Goal: Transaction & Acquisition: Purchase product/service

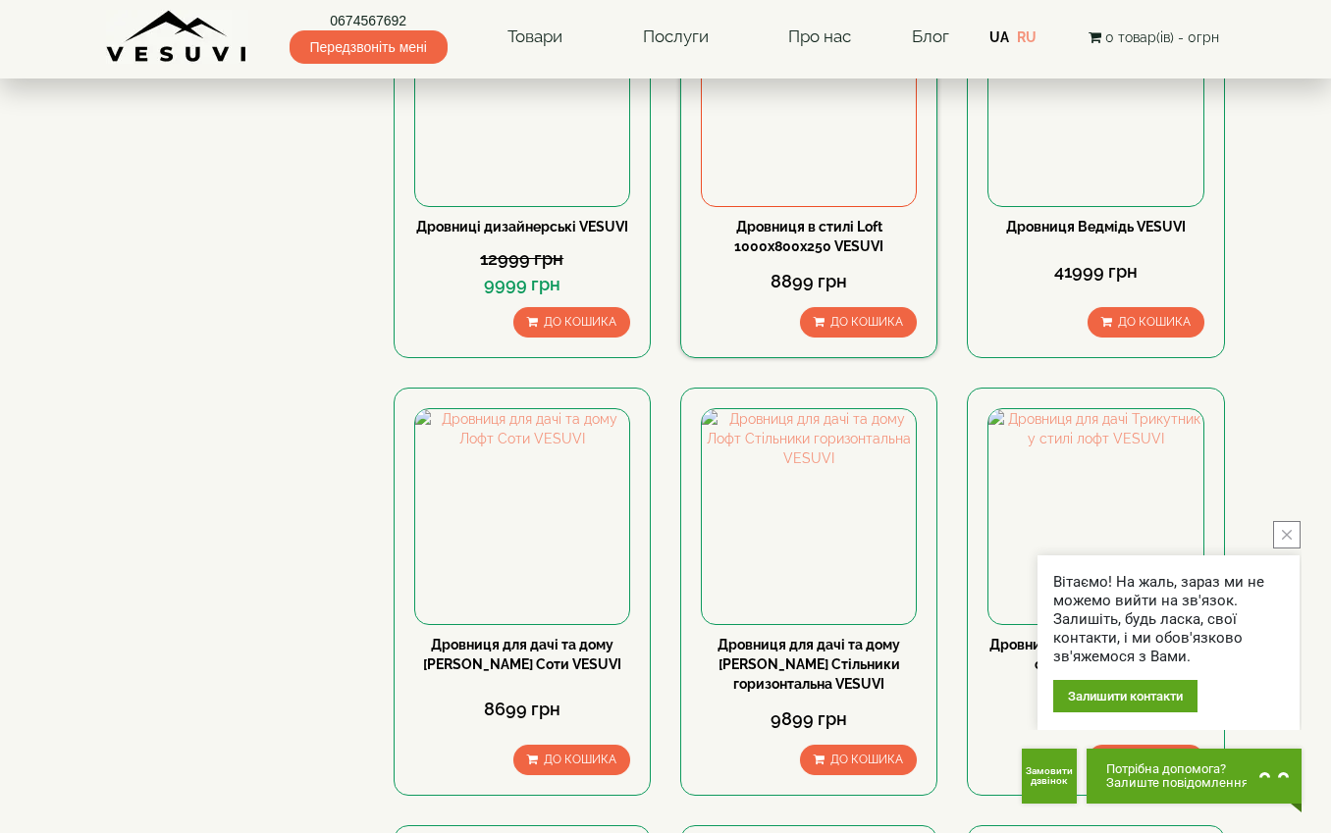
scroll to position [392, 0]
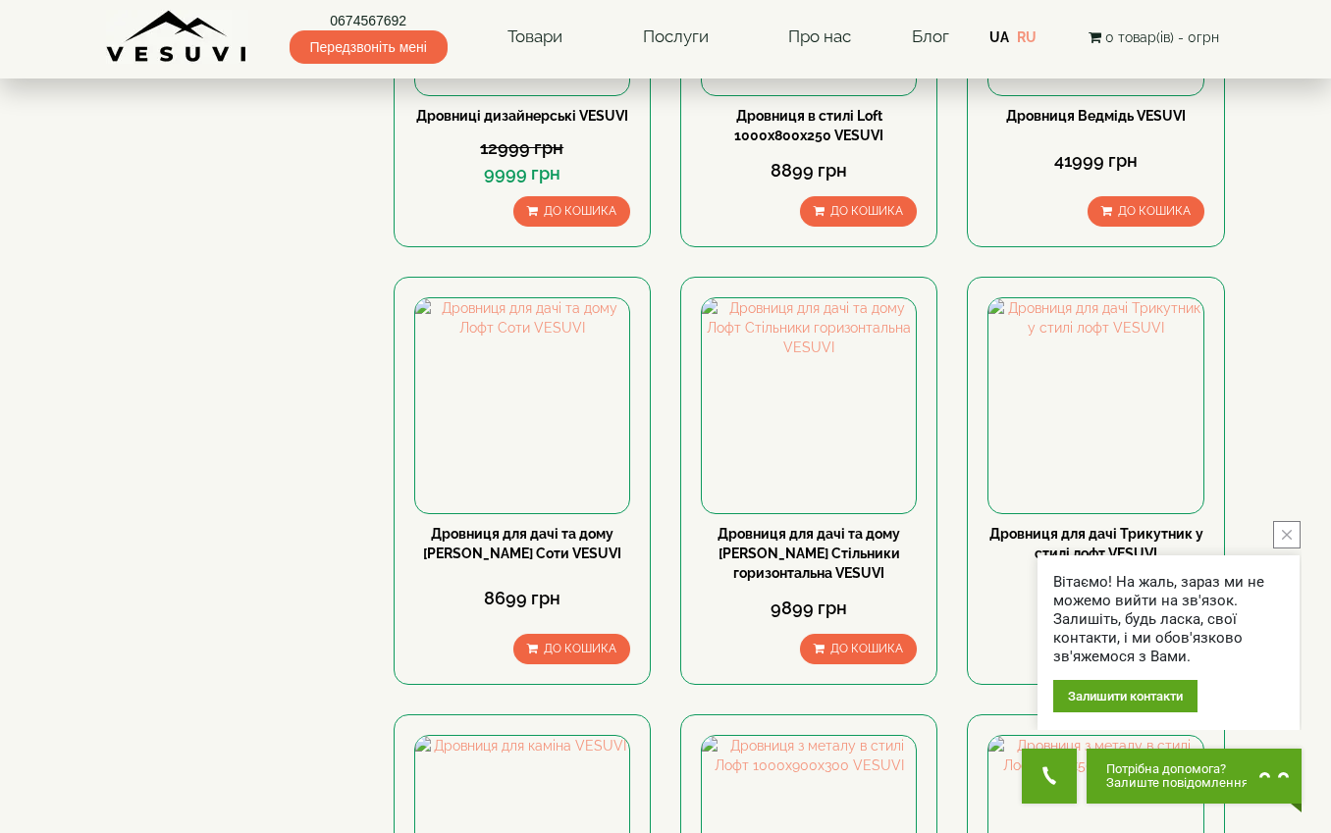
click at [1290, 530] on icon "close button" at bounding box center [1286, 535] width 10 height 10
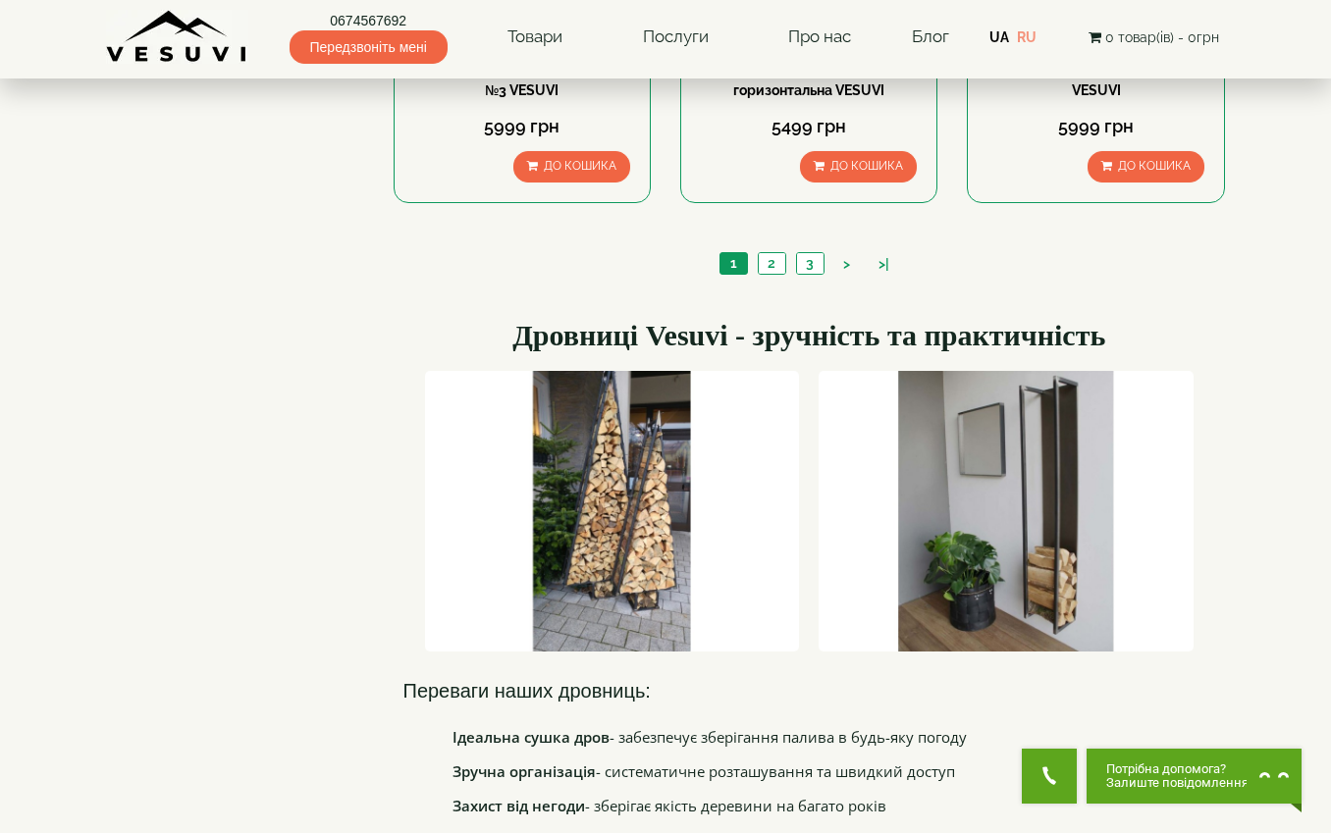
scroll to position [2159, 0]
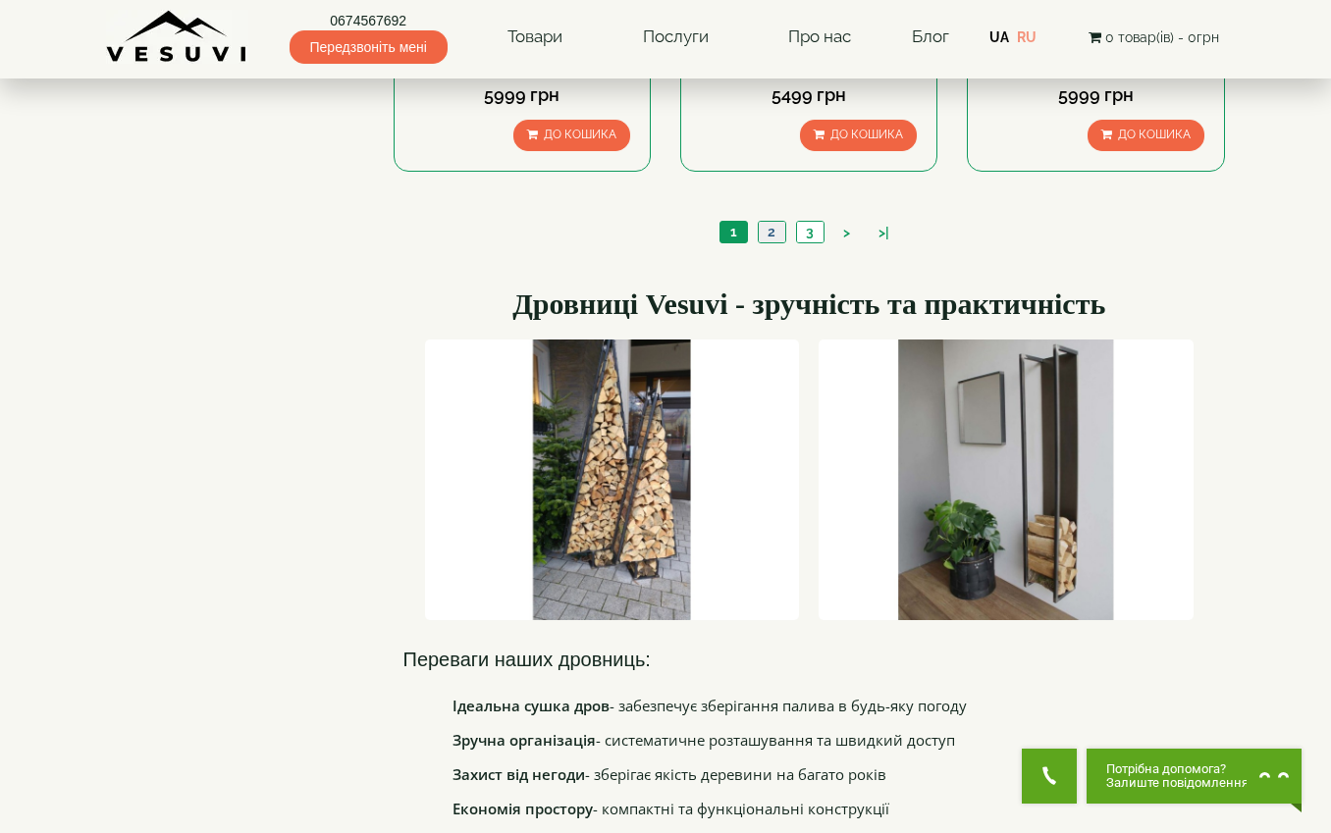
click at [769, 234] on link "2" at bounding box center [770, 232] width 27 height 21
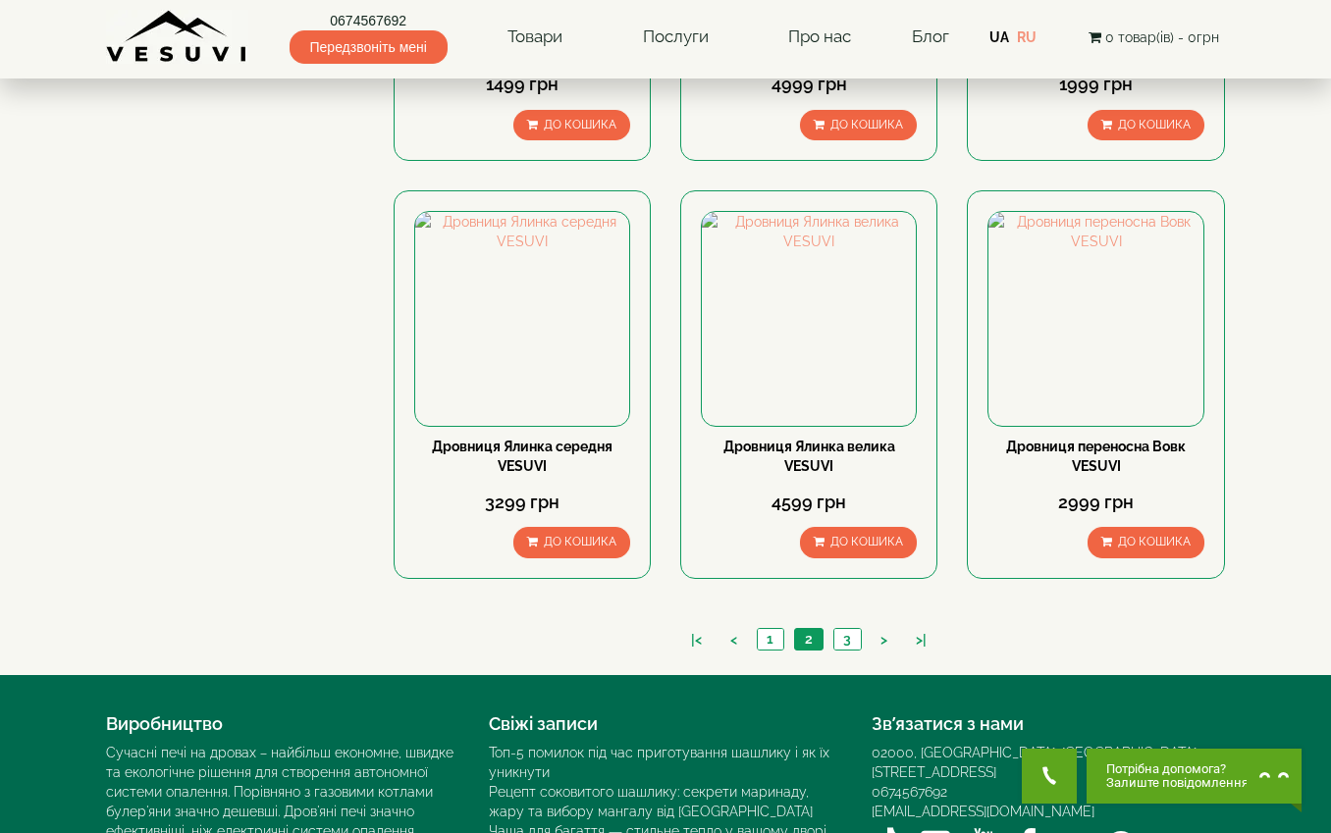
scroll to position [1766, 0]
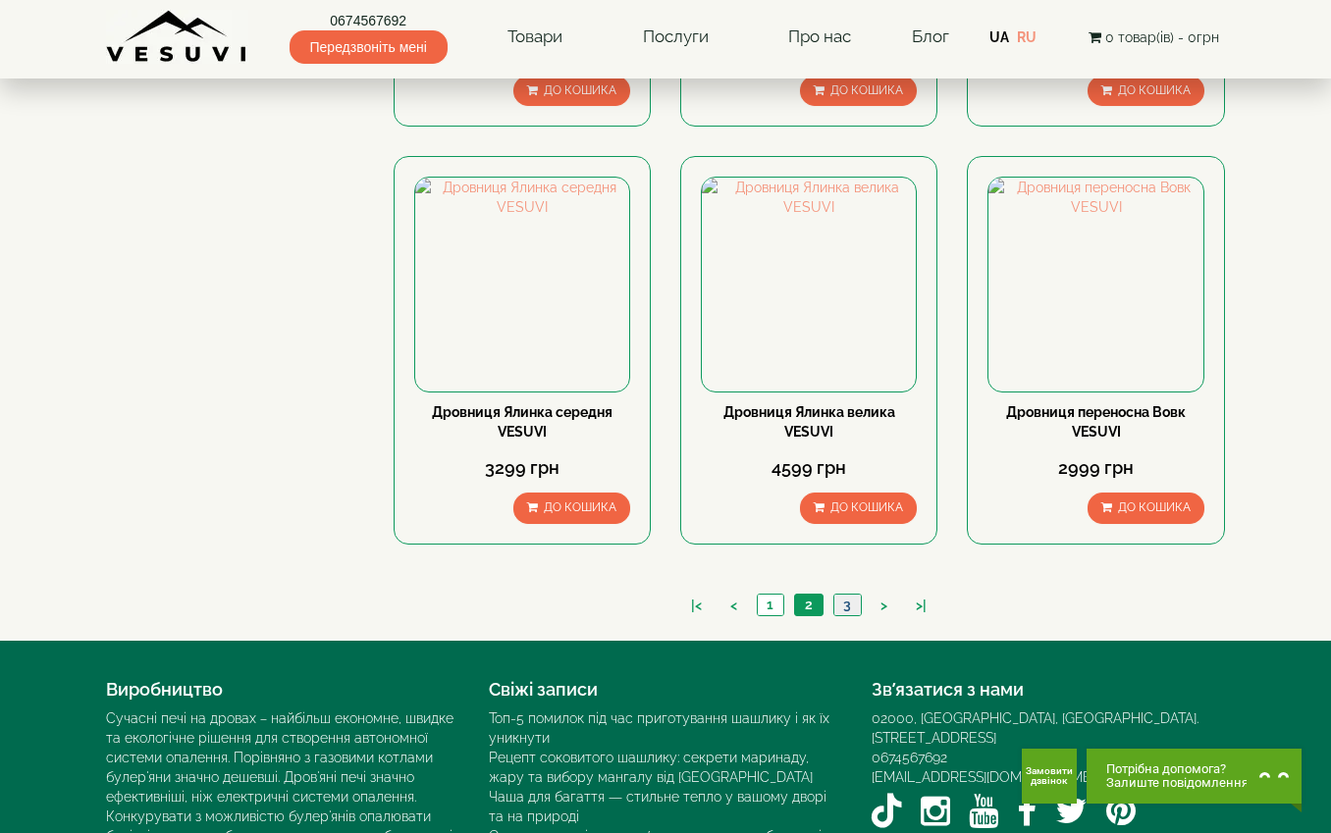
click at [848, 605] on link "3" at bounding box center [846, 605] width 27 height 21
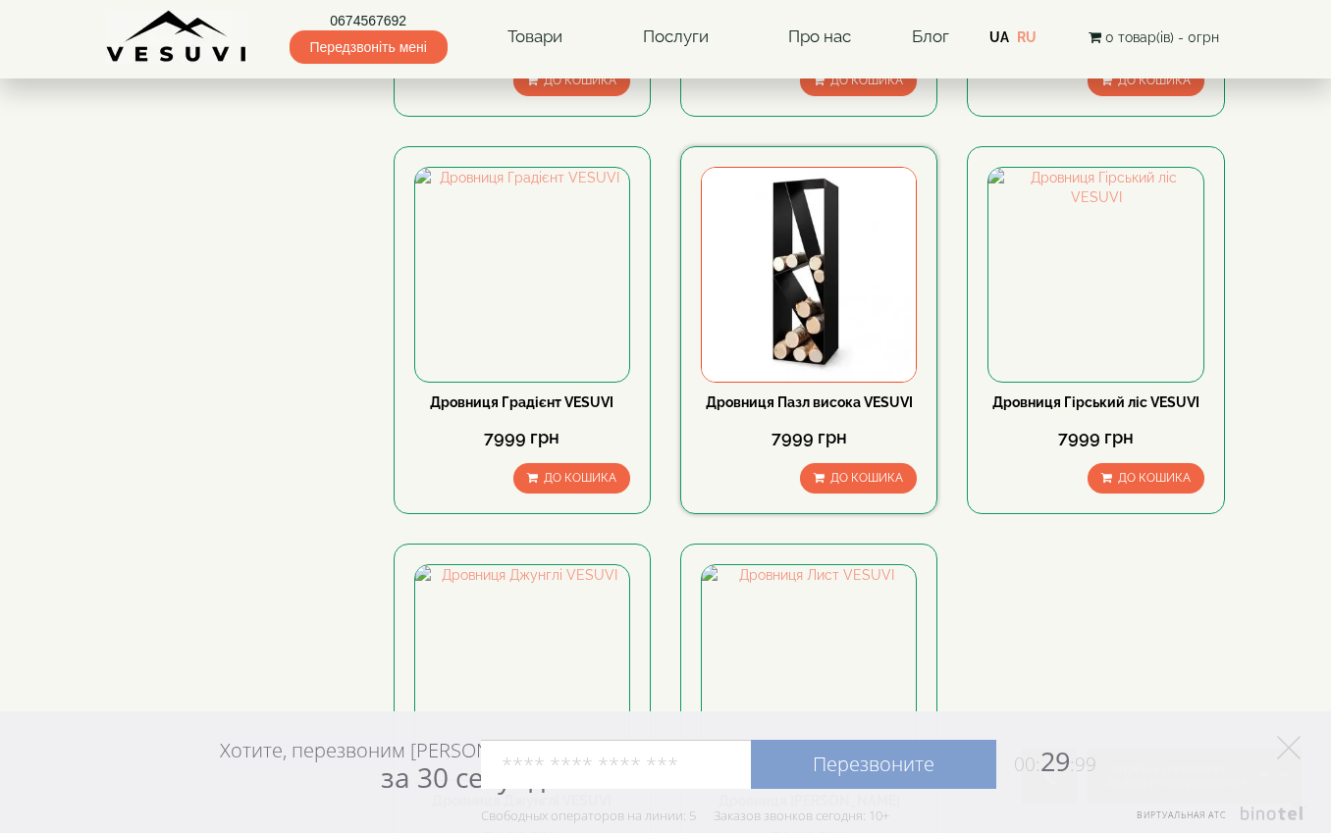
scroll to position [883, 0]
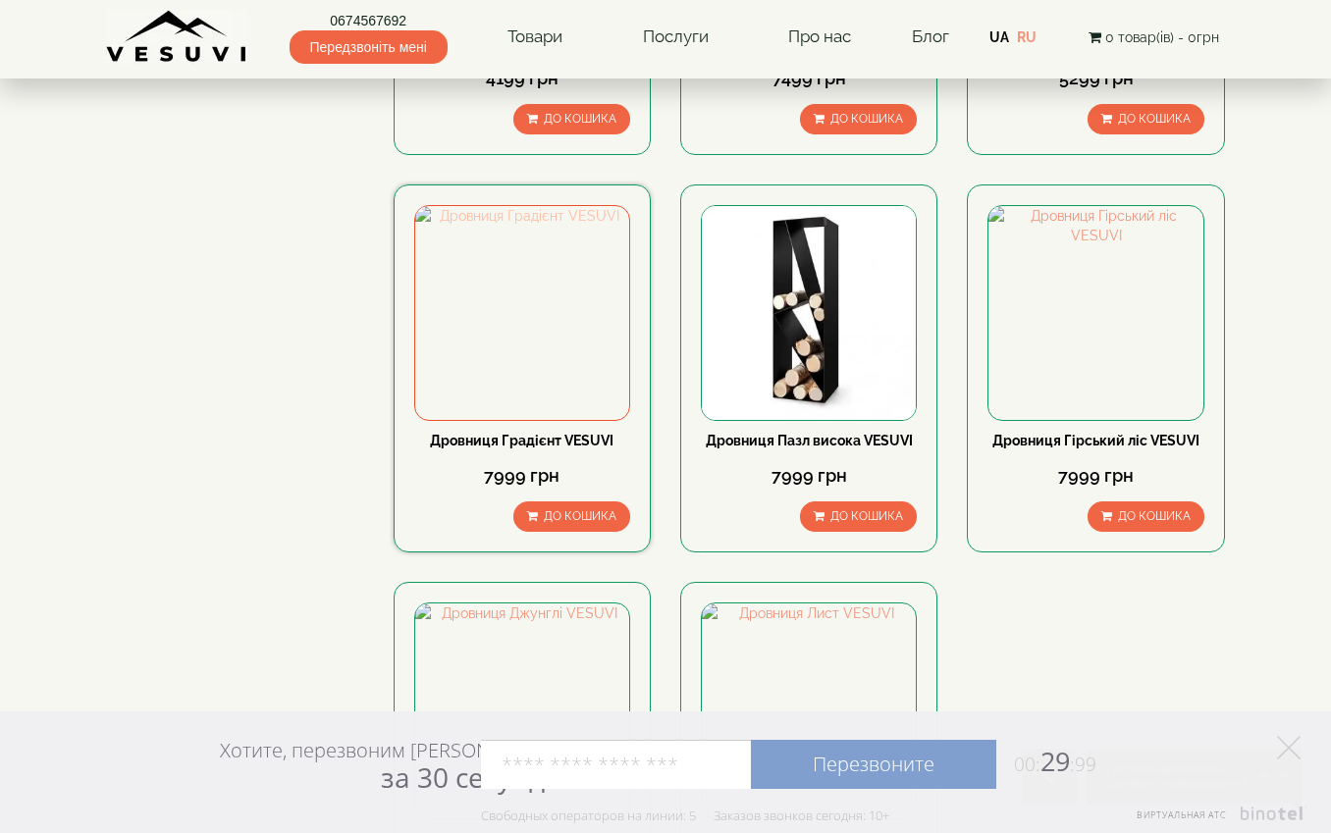
click at [519, 329] on img at bounding box center [522, 313] width 214 height 214
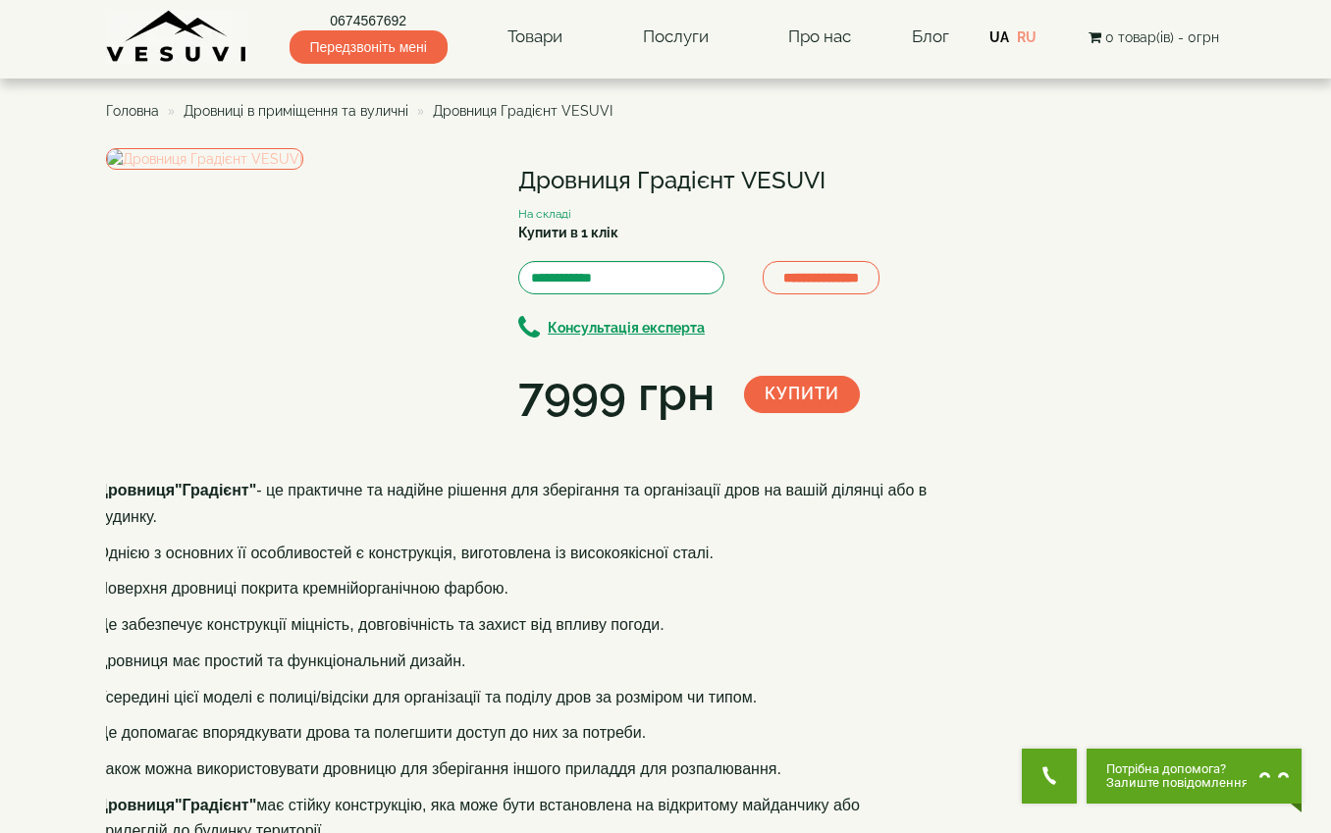
click at [285, 170] on img at bounding box center [204, 159] width 197 height 22
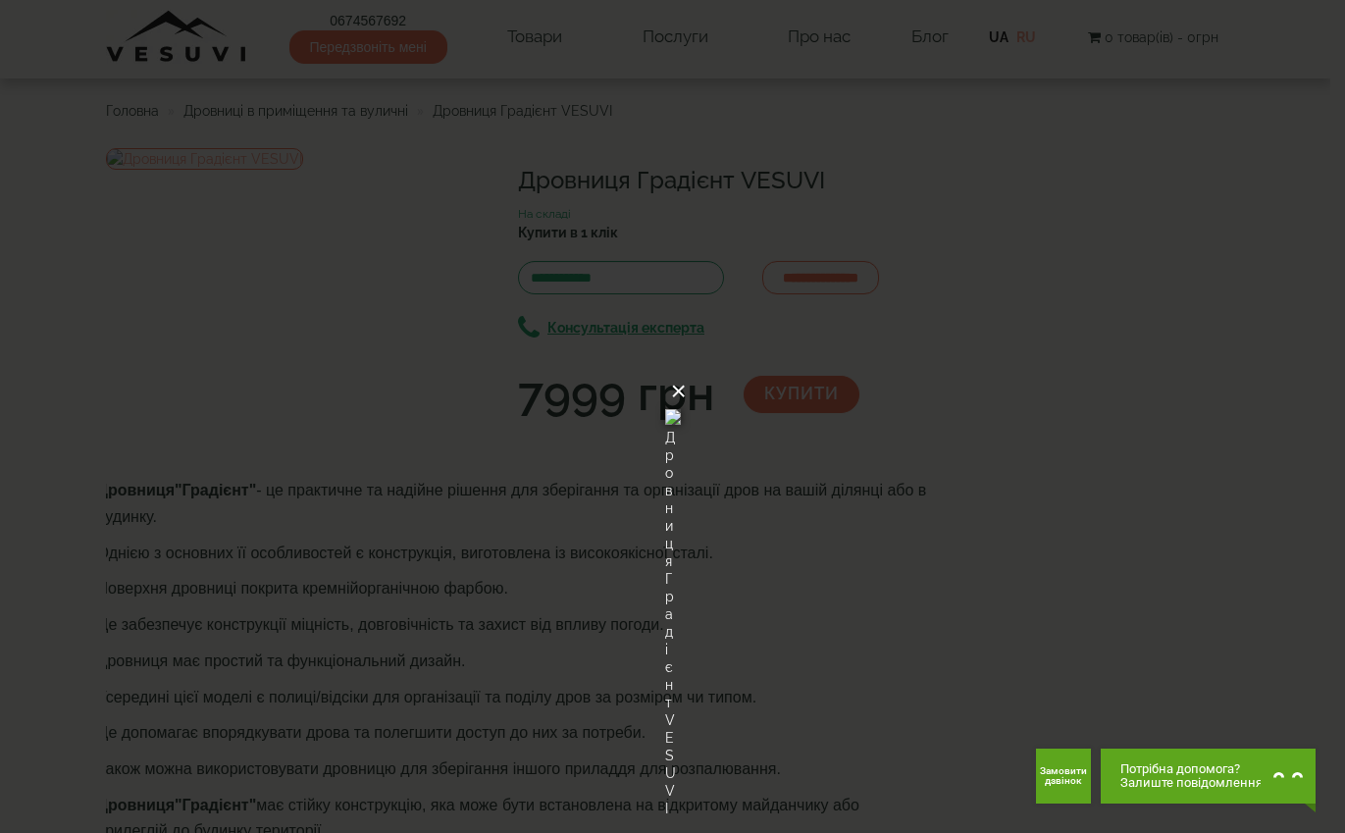
click at [687, 370] on button "×" at bounding box center [679, 391] width 16 height 43
